Goal: Task Accomplishment & Management: Complete application form

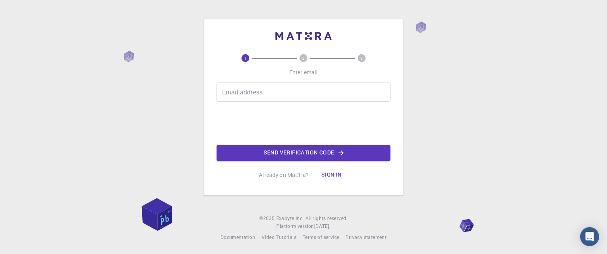
drag, startPoint x: 0, startPoint y: 0, endPoint x: 273, endPoint y: 88, distance: 286.9
click at [273, 88] on input "Email address" at bounding box center [303, 92] width 174 height 19
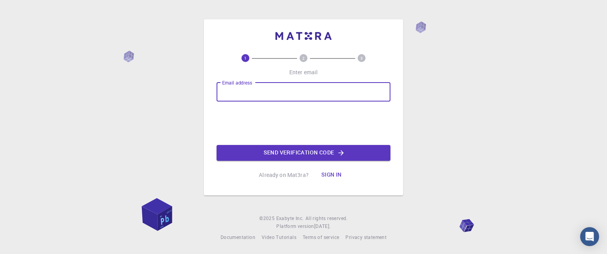
type input "[EMAIL_ADDRESS][DOMAIN_NAME]"
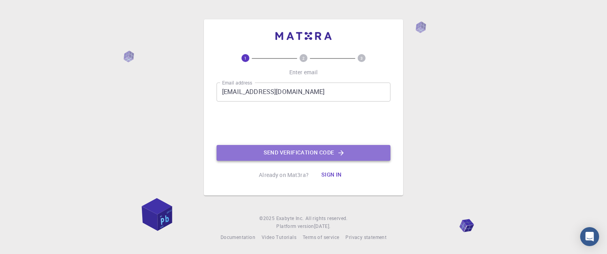
click at [343, 153] on icon "button" at bounding box center [340, 152] width 5 height 5
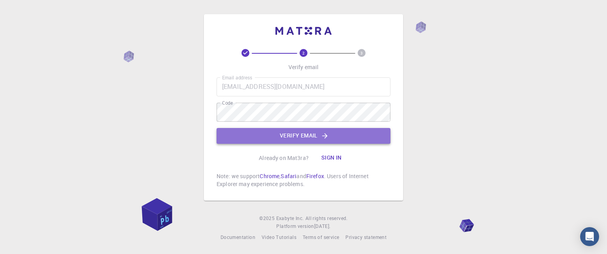
click at [284, 128] on button "Verify email" at bounding box center [303, 136] width 174 height 16
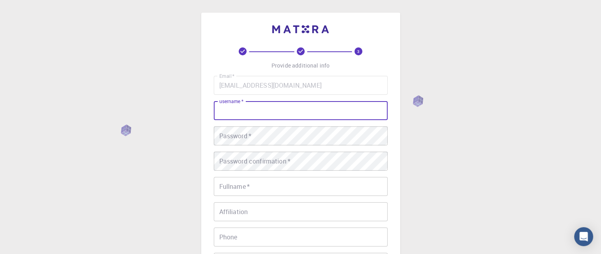
click at [324, 107] on input "username   *" at bounding box center [301, 110] width 174 height 19
type input "ش"
type input "ali"
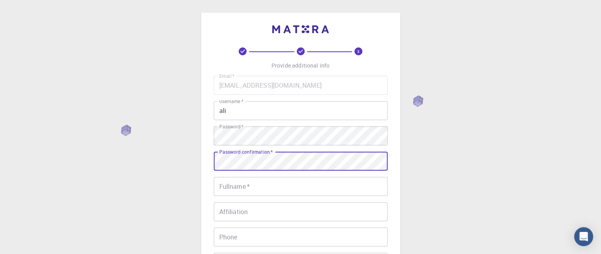
click at [256, 159] on div "Password confirmation   * Password confirmation   *" at bounding box center [301, 161] width 174 height 19
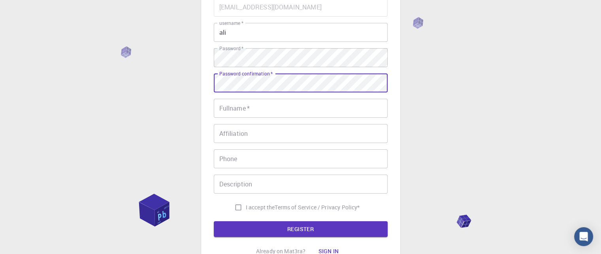
scroll to position [80, 0]
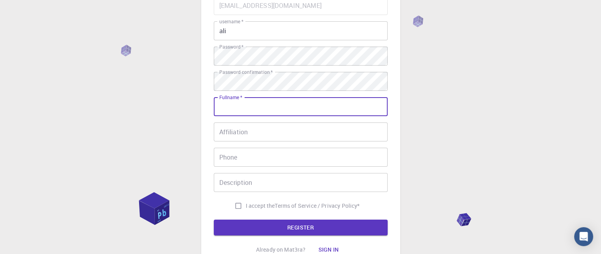
click at [241, 115] on input "Fullname   *" at bounding box center [301, 106] width 174 height 19
type input "s"
click at [239, 133] on input "Affiliation" at bounding box center [301, 131] width 174 height 19
click at [232, 103] on div "Fullname   * Fullname   *" at bounding box center [301, 106] width 174 height 19
drag, startPoint x: 306, startPoint y: 103, endPoint x: 278, endPoint y: 113, distance: 30.4
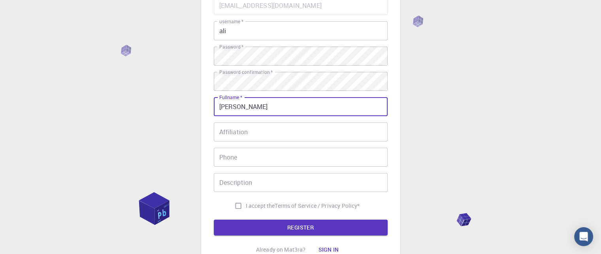
click at [278, 113] on input "[PERSON_NAME]" at bounding box center [301, 106] width 174 height 19
type input "[PERSON_NAME]"
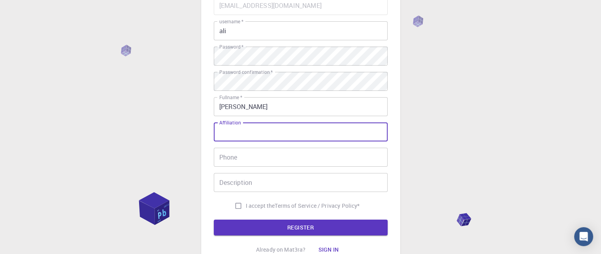
click at [247, 129] on input "Affiliation" at bounding box center [301, 131] width 174 height 19
type input "kmk"
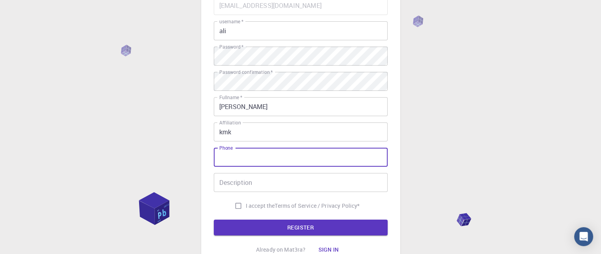
click at [254, 150] on input "Phone" at bounding box center [301, 157] width 174 height 19
click at [231, 207] on input "I accept the Terms of Service / Privacy Policy *" at bounding box center [238, 205] width 15 height 15
checkbox input "true"
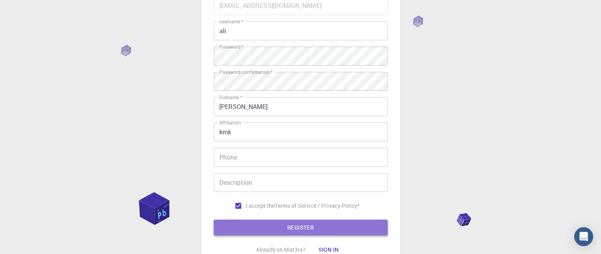
click at [250, 227] on button "REGISTER" at bounding box center [301, 228] width 174 height 16
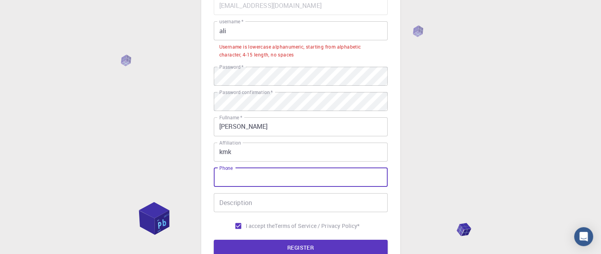
click at [247, 185] on input "Phone" at bounding box center [301, 177] width 174 height 19
type input ",amz"
click at [237, 202] on input "Description" at bounding box center [301, 202] width 174 height 19
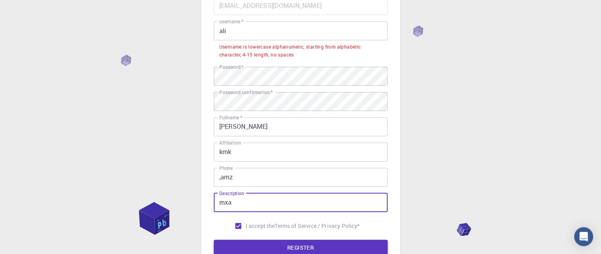
type input "mxa"
click at [256, 246] on button "REGISTER" at bounding box center [301, 248] width 174 height 16
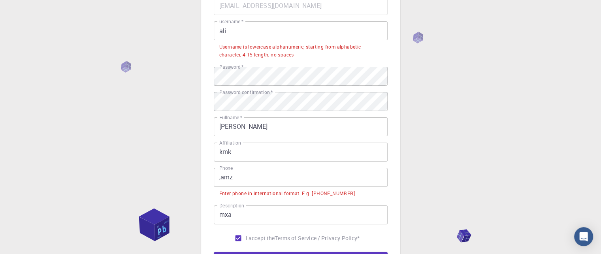
click at [258, 180] on input ",amz" at bounding box center [301, 177] width 174 height 19
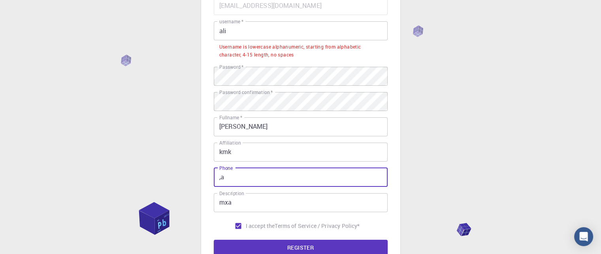
type input ","
type input "777177756391"
click at [265, 247] on button "REGISTER" at bounding box center [301, 248] width 174 height 16
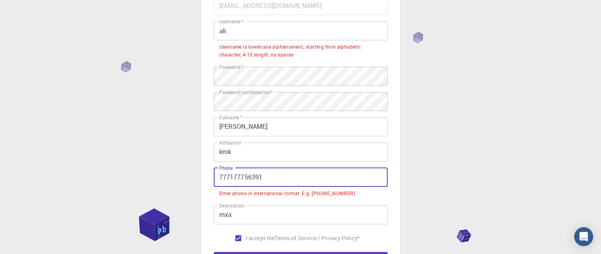
click at [281, 180] on input "777177756391" at bounding box center [301, 177] width 174 height 19
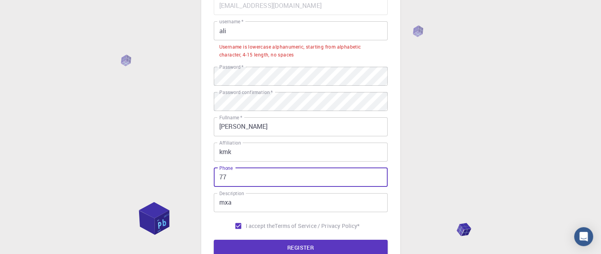
type input "7"
click at [281, 244] on button "REGISTER" at bounding box center [301, 248] width 174 height 16
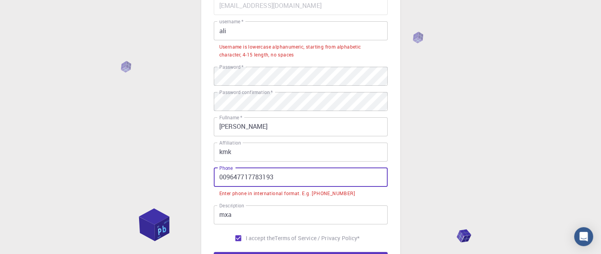
click at [293, 173] on input "009647717783193" at bounding box center [301, 177] width 174 height 19
click at [226, 177] on input "009647717783193" at bounding box center [301, 177] width 174 height 19
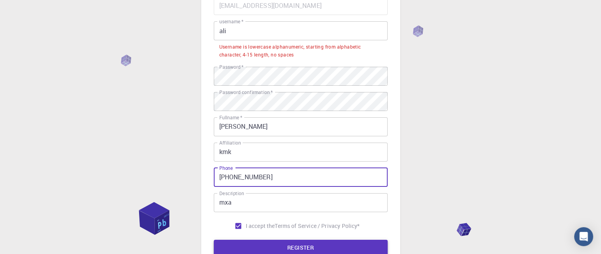
type input "[PHONE_NUMBER]"
click at [288, 246] on button "REGISTER" at bounding box center [301, 248] width 174 height 16
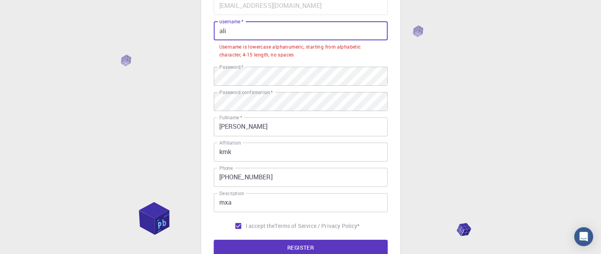
click at [247, 39] on input "ali" at bounding box center [301, 30] width 174 height 19
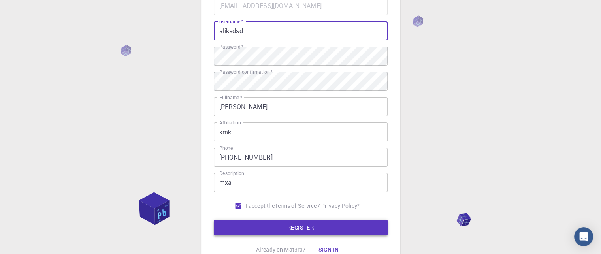
type input "aliksdsd"
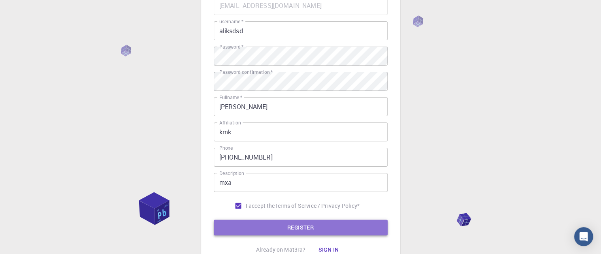
click at [278, 229] on button "REGISTER" at bounding box center [301, 228] width 174 height 16
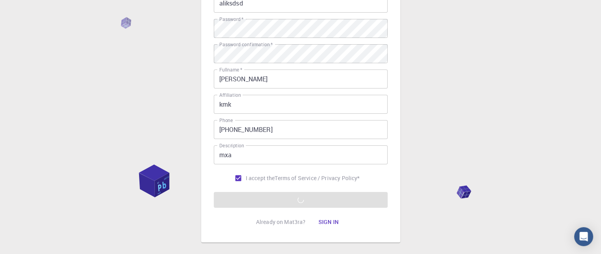
scroll to position [148, 0]
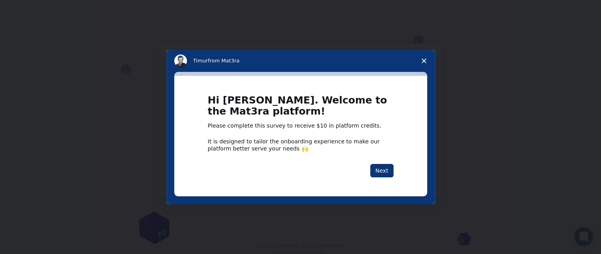
click at [428, 64] on span "Close survey" at bounding box center [424, 61] width 22 height 22
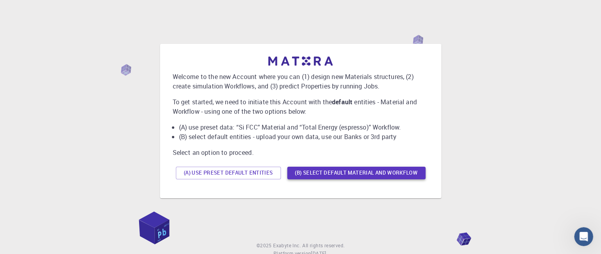
click at [316, 173] on button "(B) Select default material and workflow" at bounding box center [356, 173] width 138 height 13
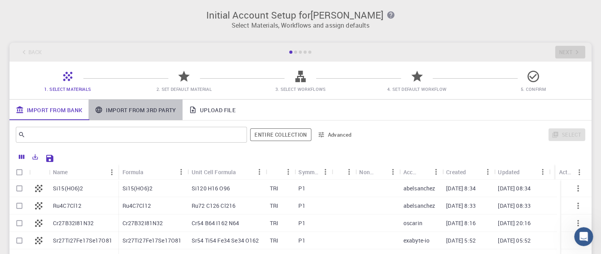
click at [146, 113] on link "Import From 3rd Party" at bounding box center [135, 110] width 94 height 21
